Goal: Check status

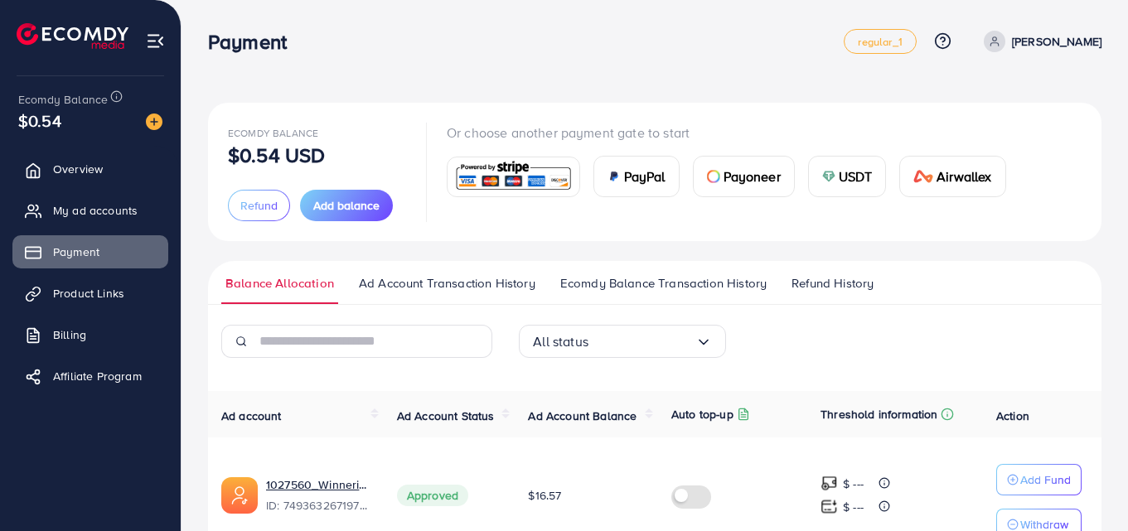
click at [576, 419] on span "Ad Account Balance" at bounding box center [582, 416] width 109 height 17
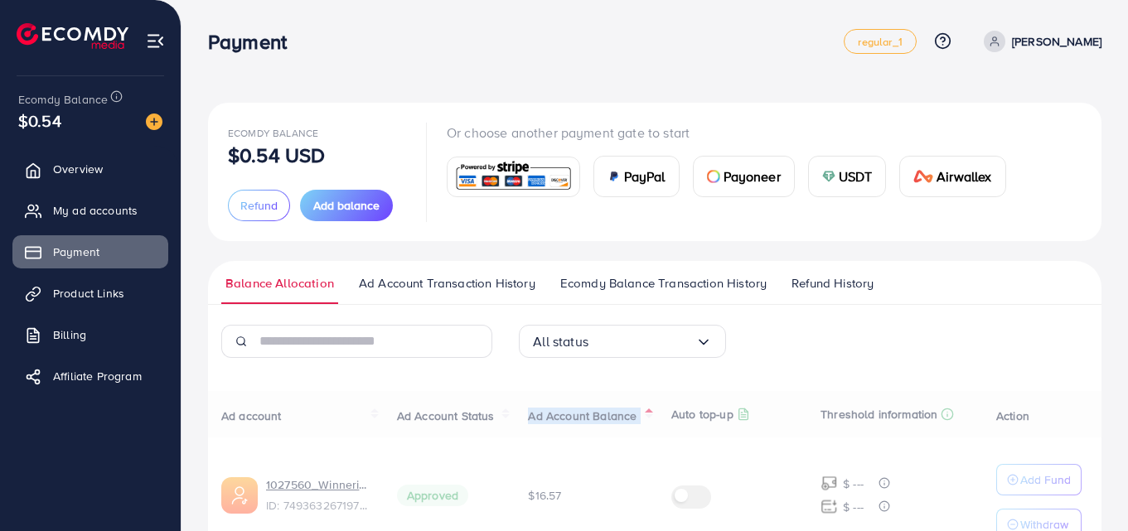
click at [576, 419] on div "Ad account Ad Account Status Ad Account Balance Auto top-up Threshold informati…" at bounding box center [655, 494] width 894 height 206
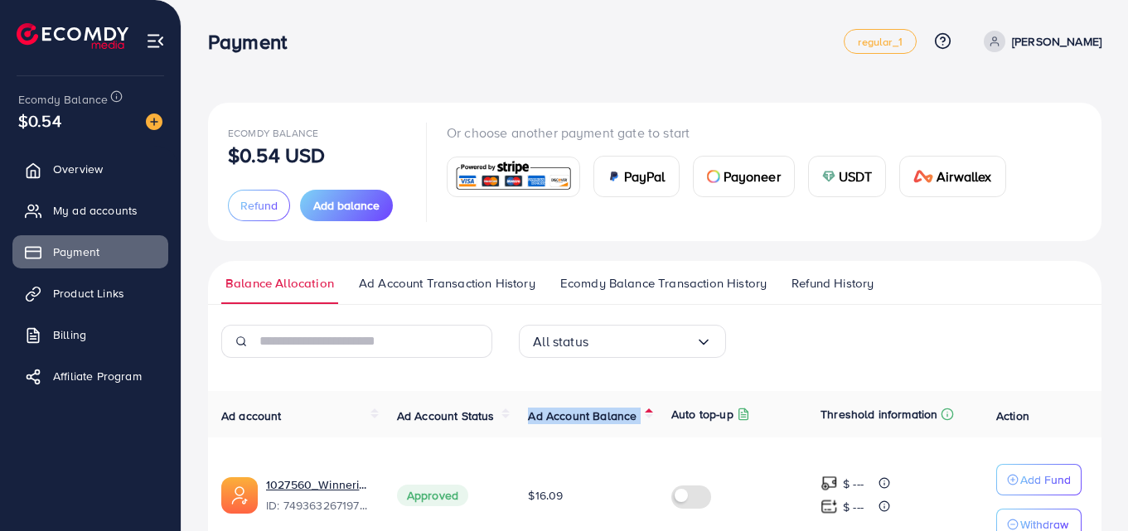
click at [576, 419] on span "Ad Account Balance" at bounding box center [582, 416] width 109 height 17
click at [576, 419] on div "Ad account Ad Account Status Ad Account Balance Auto top-up Threshold informati…" at bounding box center [655, 494] width 894 height 206
click at [576, 419] on span "Ad Account Balance" at bounding box center [582, 416] width 109 height 17
click at [576, 419] on div "Ad account Ad Account Status Ad Account Balance Auto top-up Threshold informati…" at bounding box center [655, 494] width 894 height 206
click at [871, 290] on span "Refund History" at bounding box center [833, 283] width 82 height 18
